Goal: Register for event/course

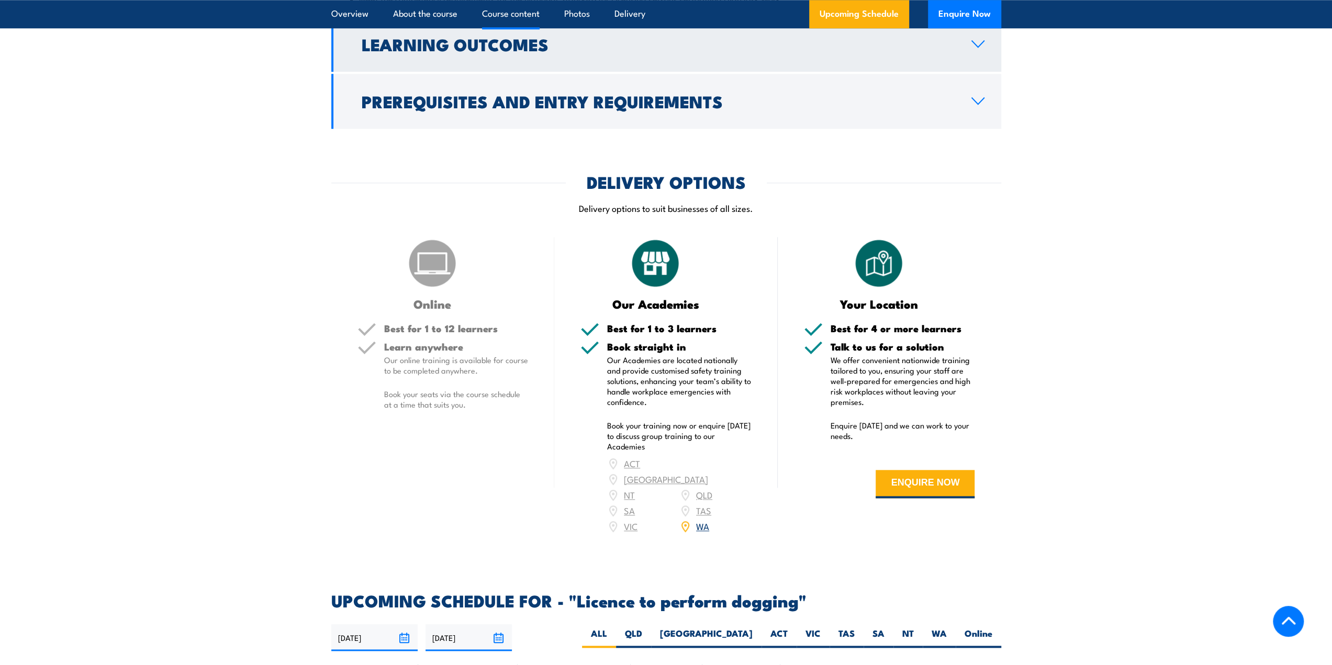
scroll to position [1204, 0]
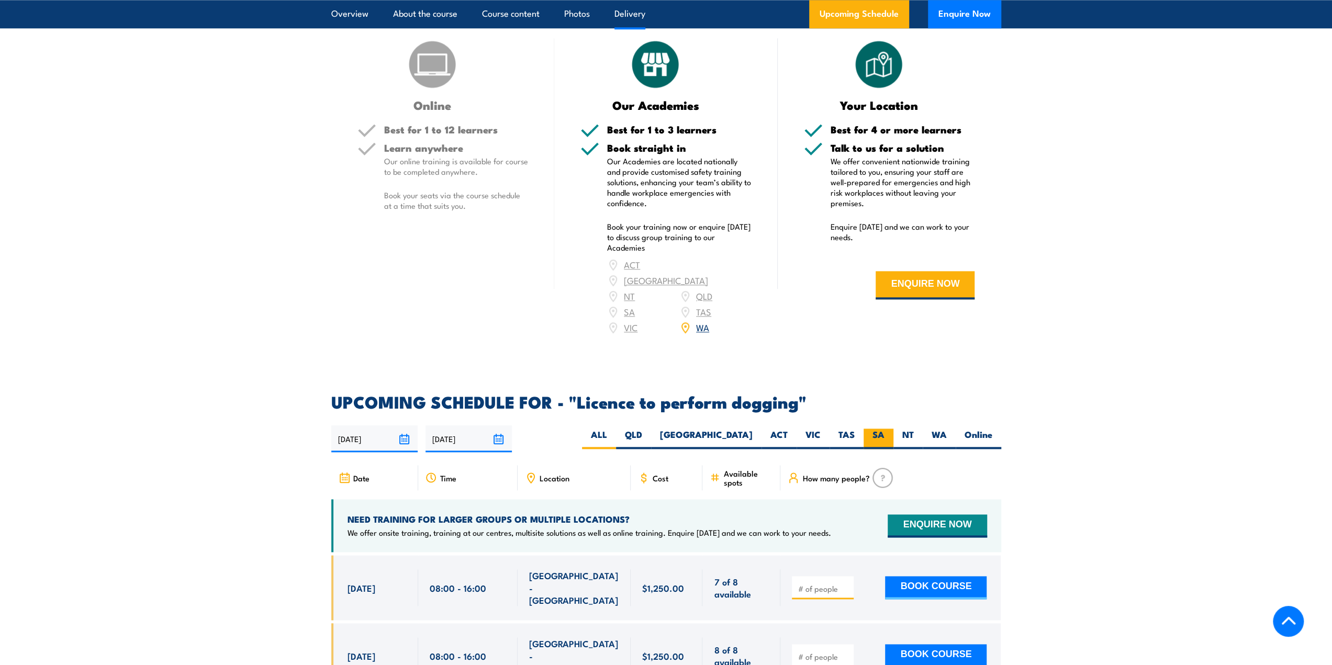
click at [886, 434] on label "SA" at bounding box center [879, 439] width 30 height 20
click at [886, 434] on input "SA" at bounding box center [888, 432] width 7 height 7
radio input "true"
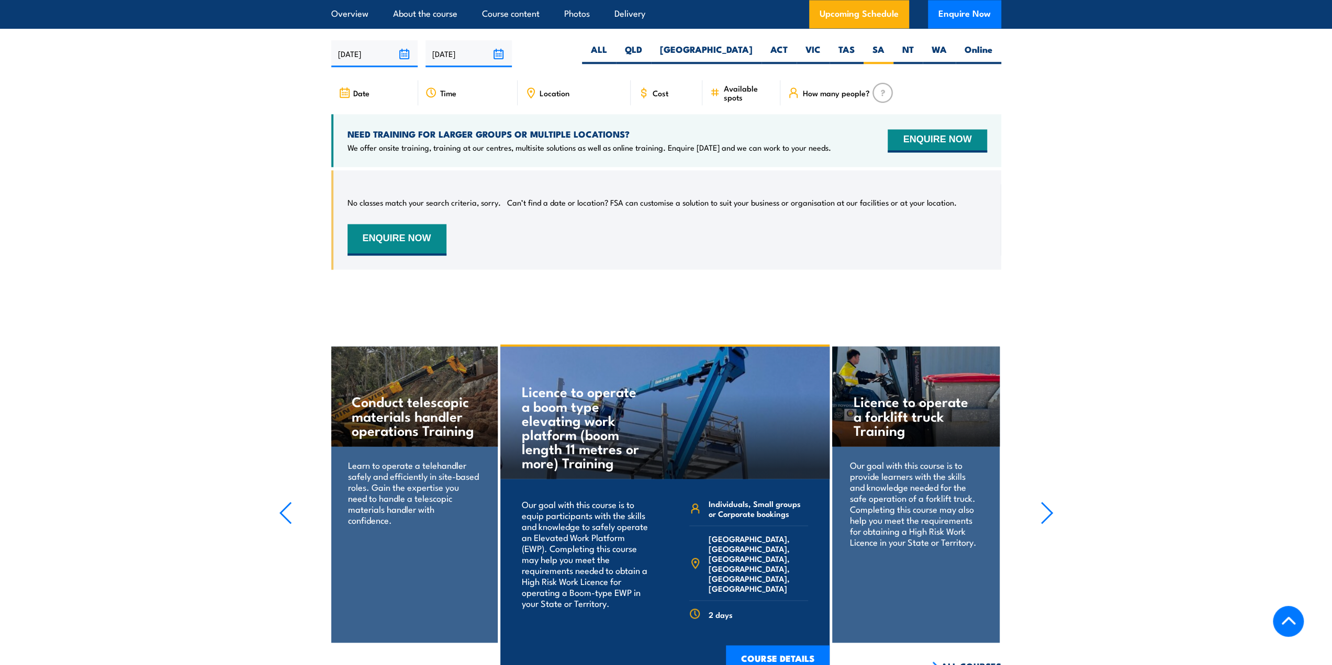
scroll to position [1593, 0]
